Goal: Navigation & Orientation: Find specific page/section

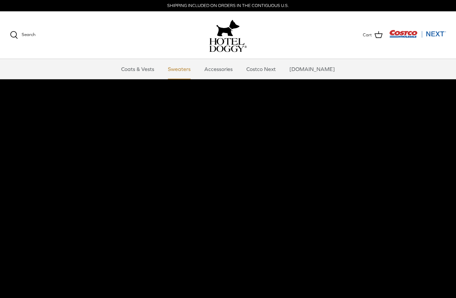
click at [194, 66] on link "Sweaters" at bounding box center [179, 69] width 35 height 20
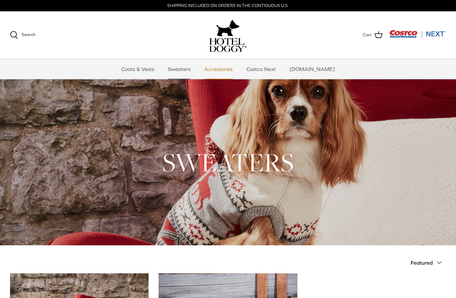
click at [226, 66] on link "Accessories" at bounding box center [218, 69] width 40 height 20
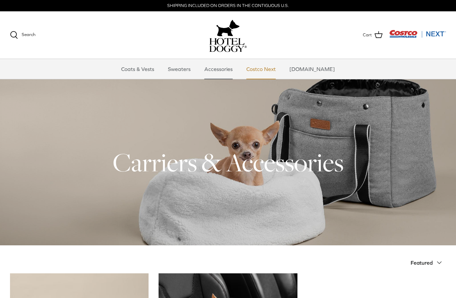
click at [266, 64] on link "Costco Next" at bounding box center [260, 69] width 41 height 20
